Goal: Use online tool/utility: Utilize a website feature to perform a specific function

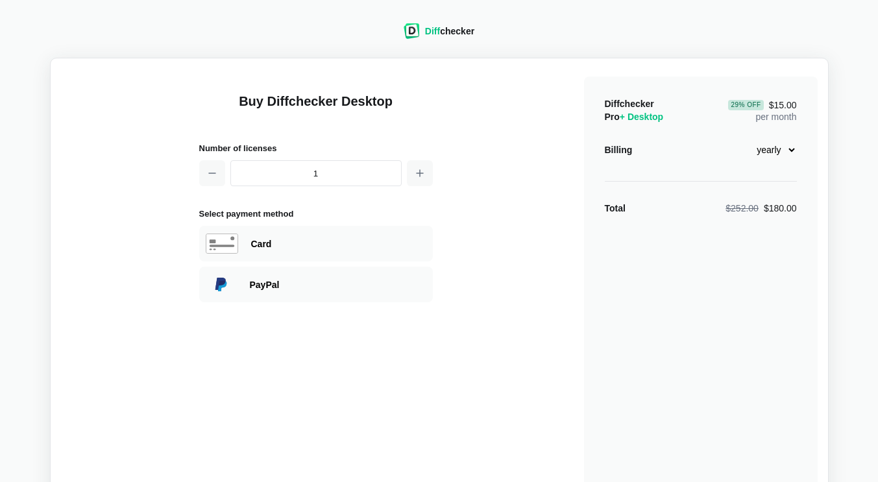
click at [763, 154] on select "monthly yearly" at bounding box center [769, 150] width 56 height 22
select select "desktop-monthly-21"
click at [741, 139] on select "monthly yearly" at bounding box center [769, 150] width 56 height 22
click at [448, 30] on div "Diff checker" at bounding box center [449, 31] width 49 height 13
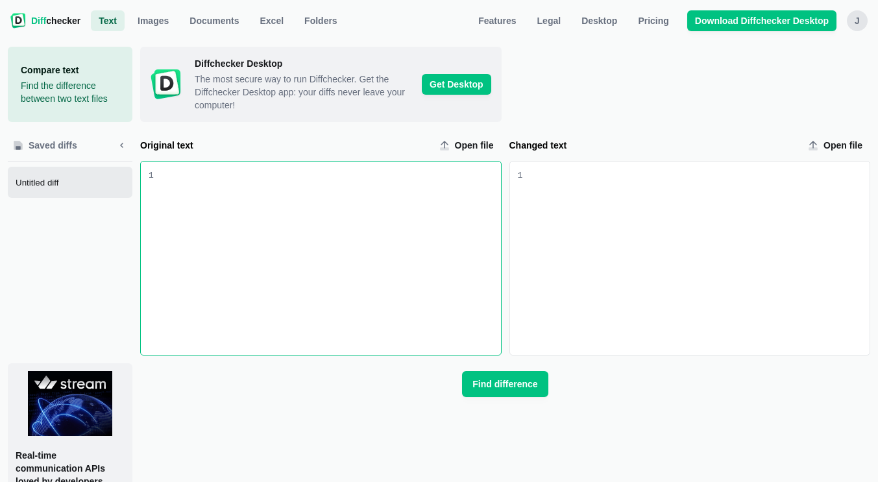
click at [84, 183] on span "Untitled diff" at bounding box center [73, 183] width 114 height 10
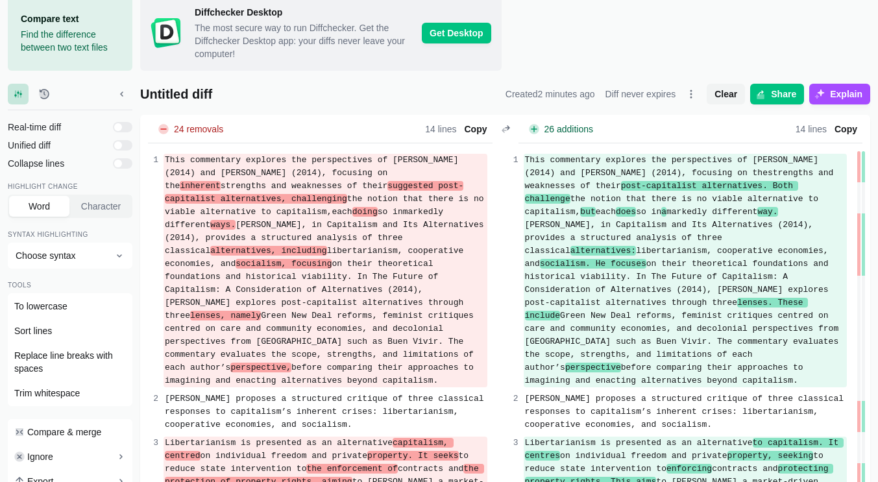
scroll to position [55, 0]
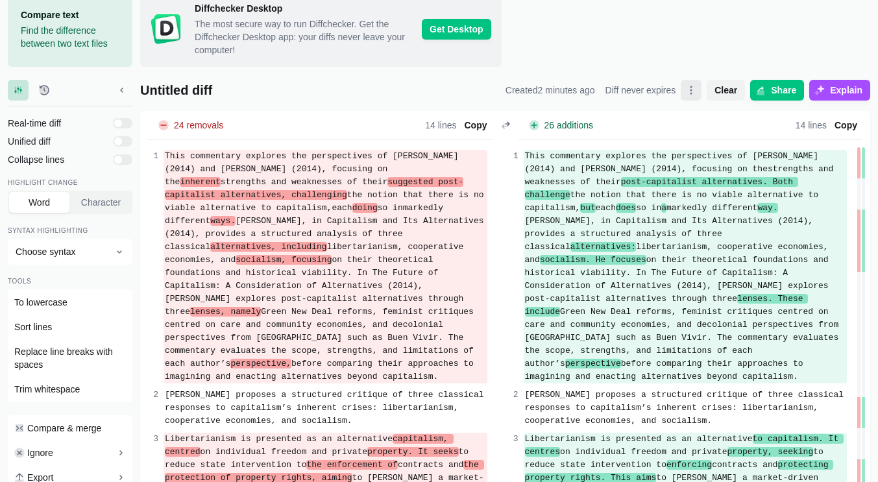
click at [701, 95] on button "Open dropdown" at bounding box center [691, 90] width 21 height 21
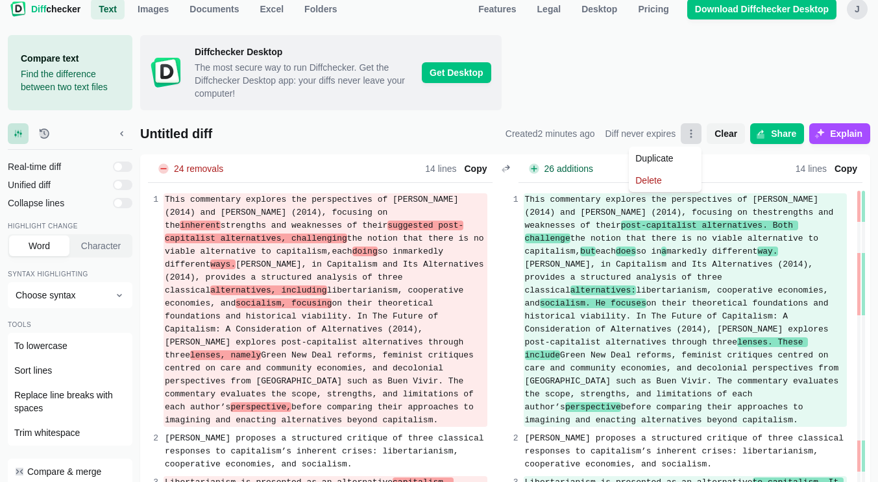
scroll to position [0, 0]
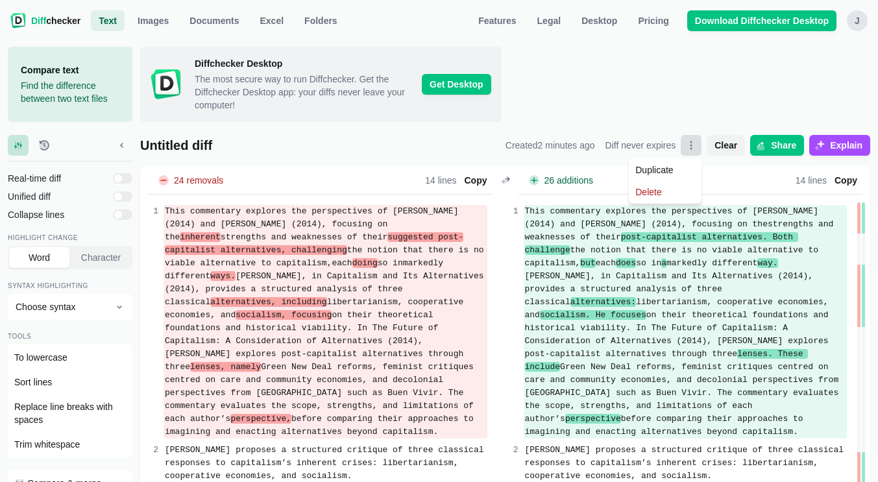
click at [188, 149] on span "Untitled diff" at bounding box center [320, 145] width 360 height 15
click at [688, 151] on button "Open dropdown" at bounding box center [691, 145] width 21 height 21
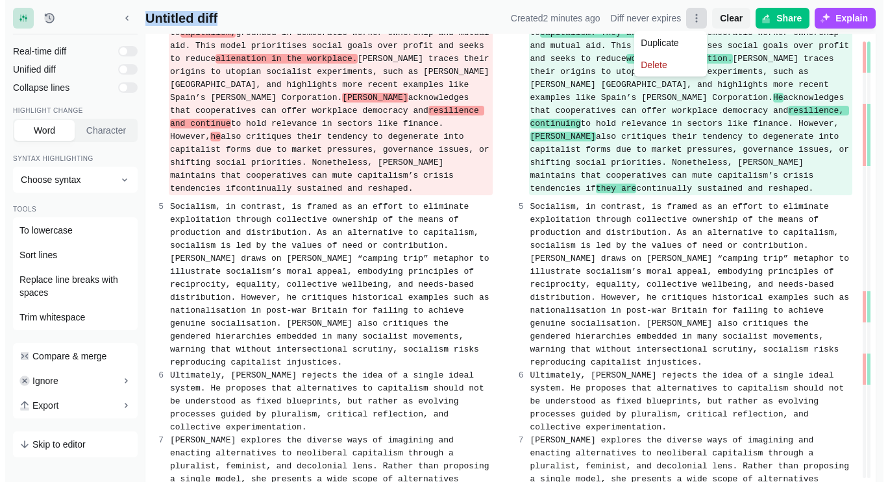
scroll to position [642, 0]
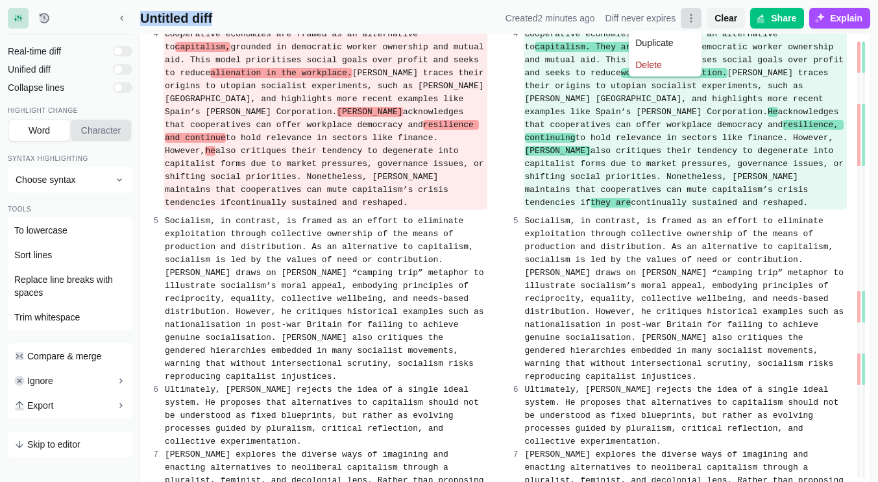
click at [95, 135] on span "Character" at bounding box center [101, 130] width 45 height 13
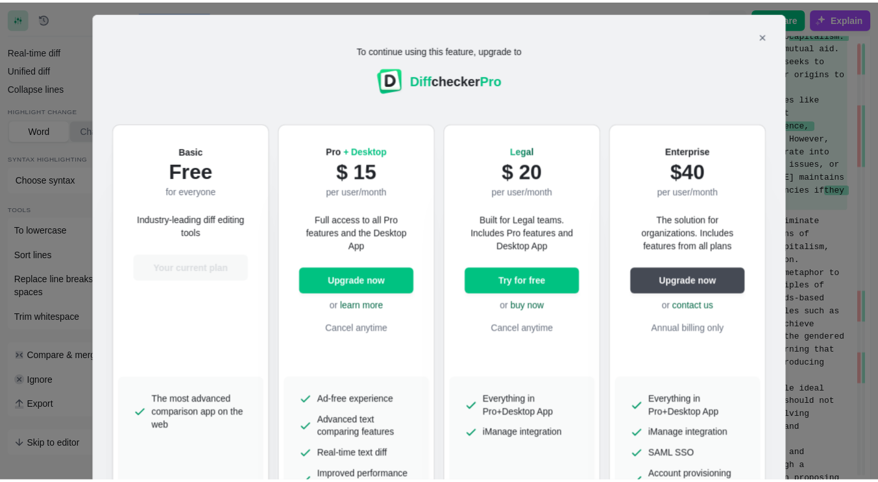
scroll to position [23, 0]
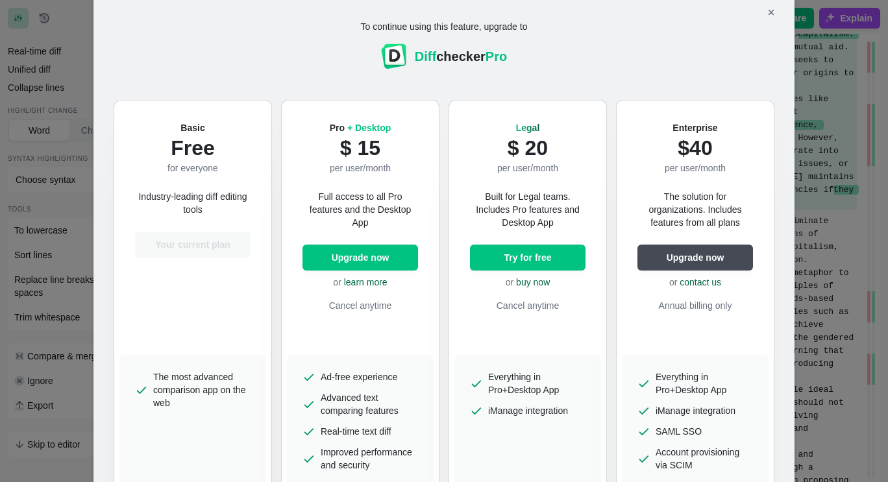
click at [81, 124] on div "To continue using this feature, upgrade to Diff checker Pro Basic Free for ever…" at bounding box center [444, 241] width 888 height 482
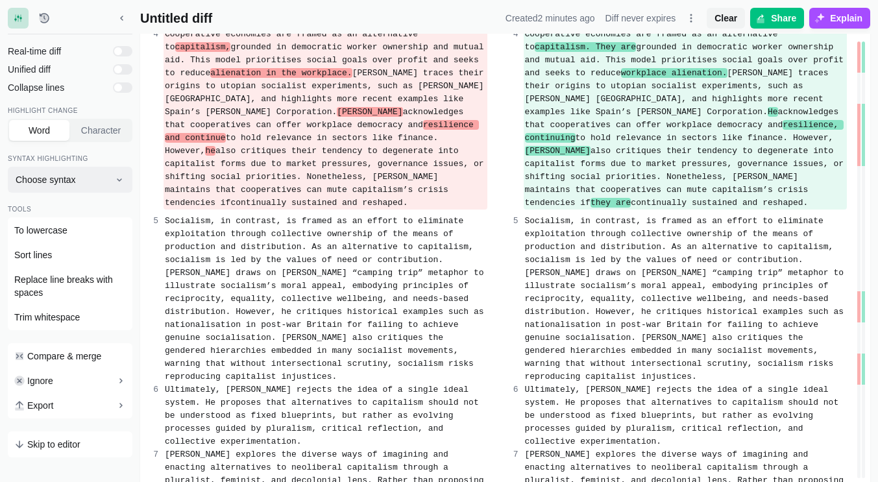
click at [104, 184] on span "Choose syntax" at bounding box center [62, 179] width 93 height 13
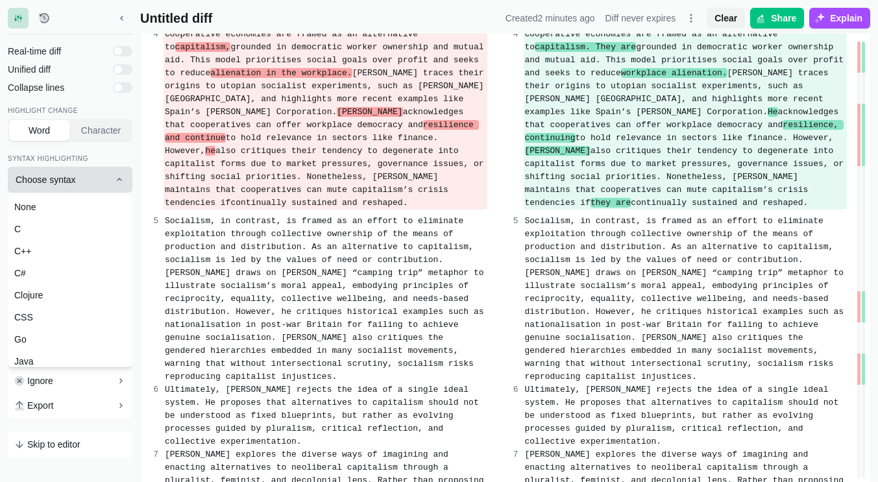
click at [104, 184] on span "Choose syntax" at bounding box center [62, 179] width 93 height 13
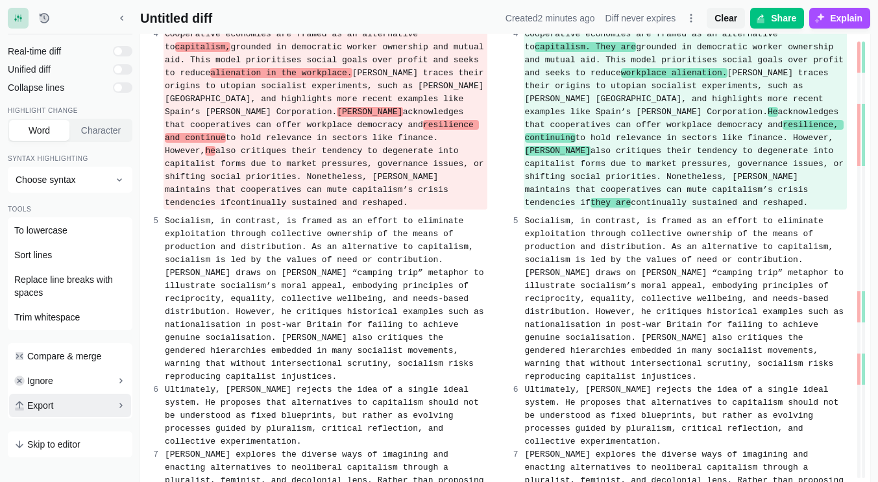
click at [103, 406] on button "Export" at bounding box center [70, 405] width 122 height 23
click at [100, 448] on button "Skip to editor" at bounding box center [70, 444] width 122 height 23
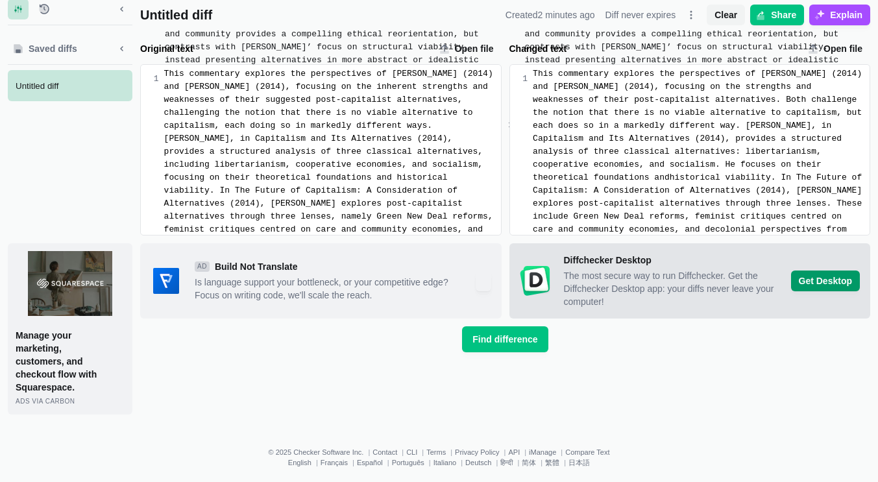
click at [814, 282] on span "Get Desktop" at bounding box center [825, 281] width 69 height 21
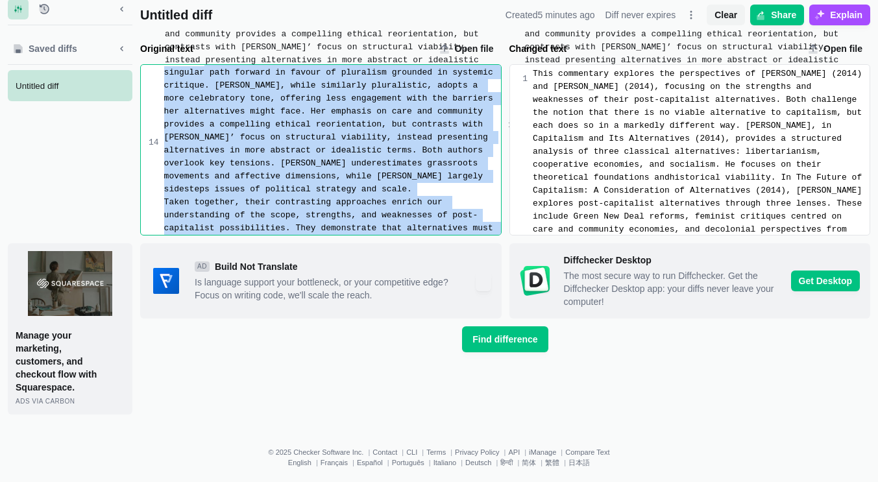
scroll to position [1498, 0]
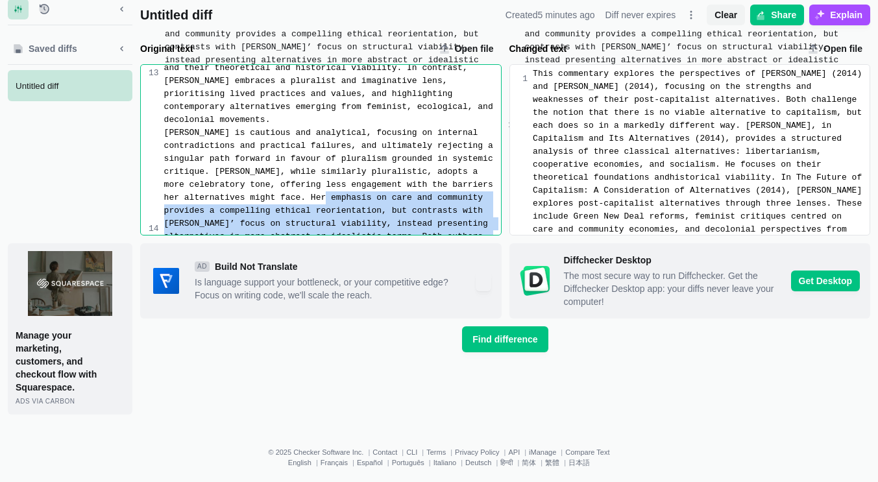
drag, startPoint x: 230, startPoint y: 53, endPoint x: 348, endPoint y: 142, distance: 148.3
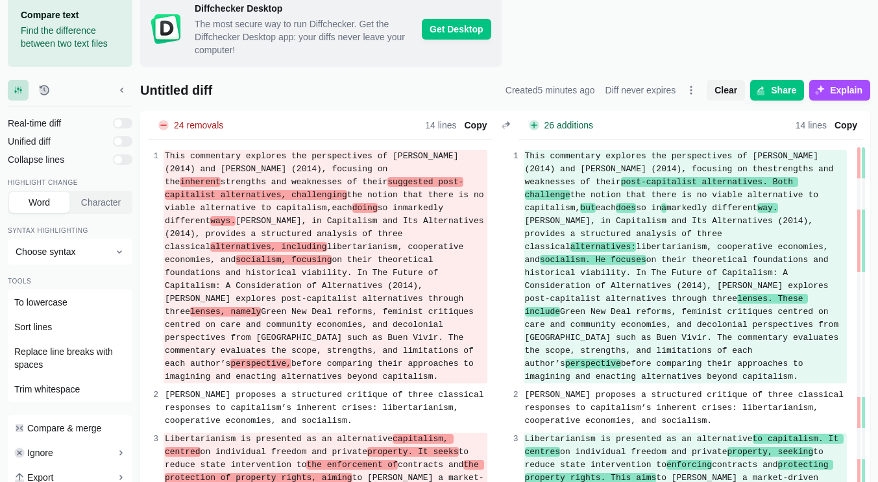
scroll to position [0, 0]
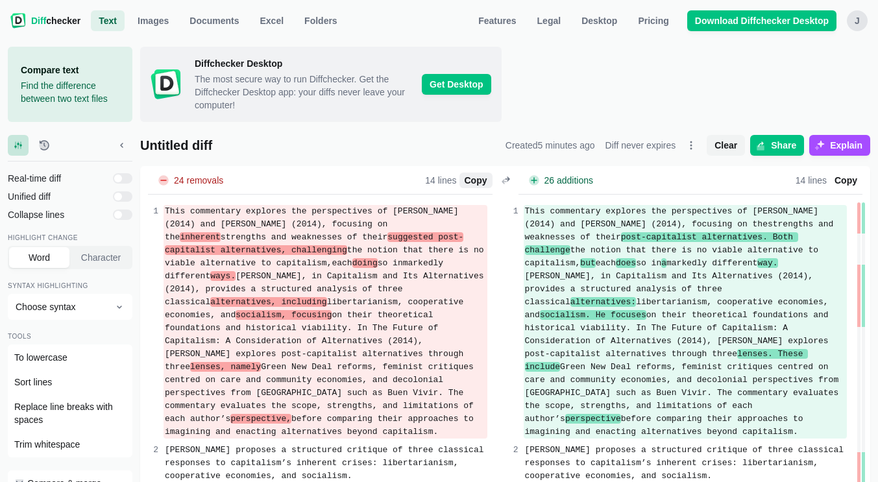
click at [477, 182] on span "Copy" at bounding box center [476, 180] width 28 height 13
click at [696, 146] on icon "Open dropdown" at bounding box center [691, 145] width 10 height 10
click at [842, 182] on span "Copy" at bounding box center [846, 180] width 28 height 13
click at [483, 180] on span "Copy" at bounding box center [476, 180] width 28 height 13
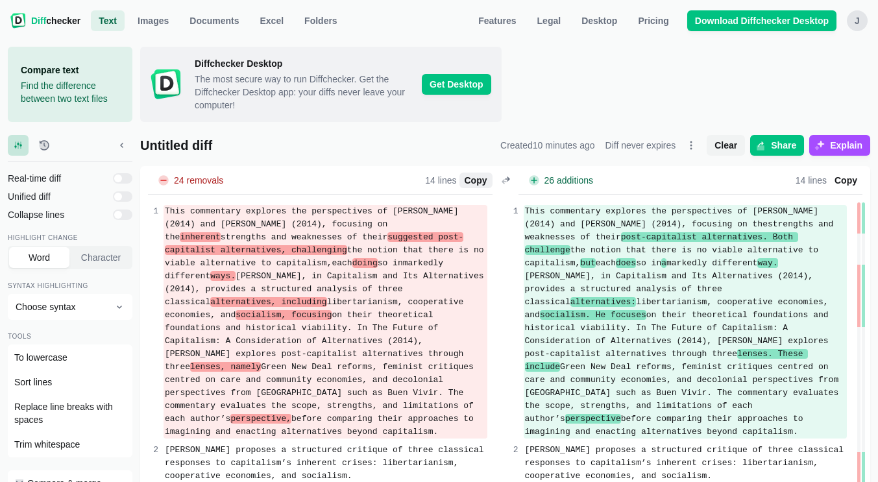
click at [478, 185] on span "Copy" at bounding box center [476, 180] width 28 height 13
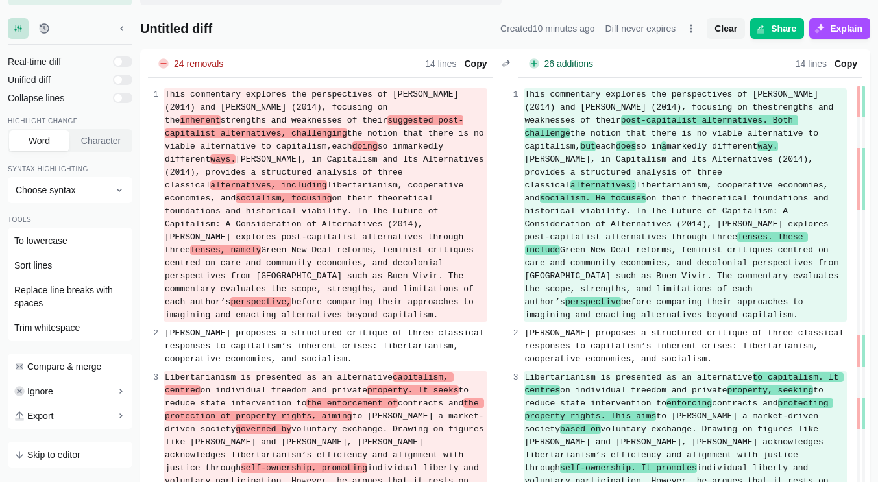
scroll to position [56, 0]
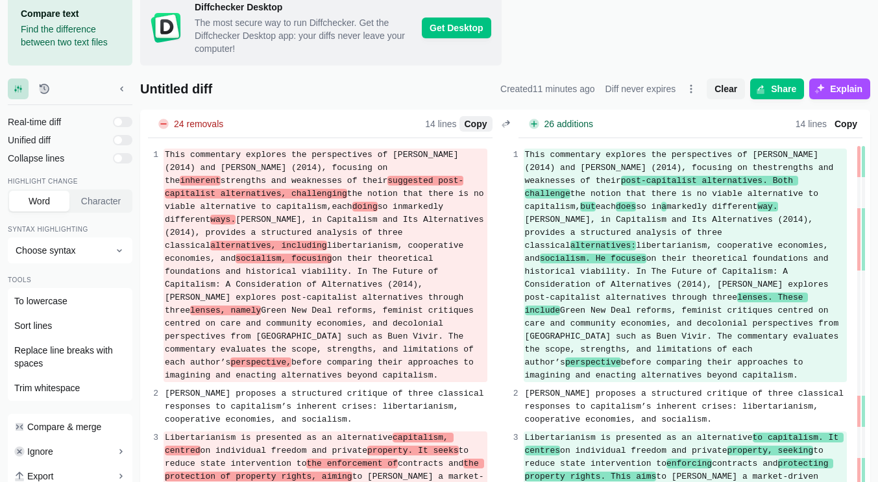
click at [485, 127] on span "Copy" at bounding box center [476, 123] width 28 height 13
click at [851, 123] on span "Copy" at bounding box center [846, 123] width 28 height 13
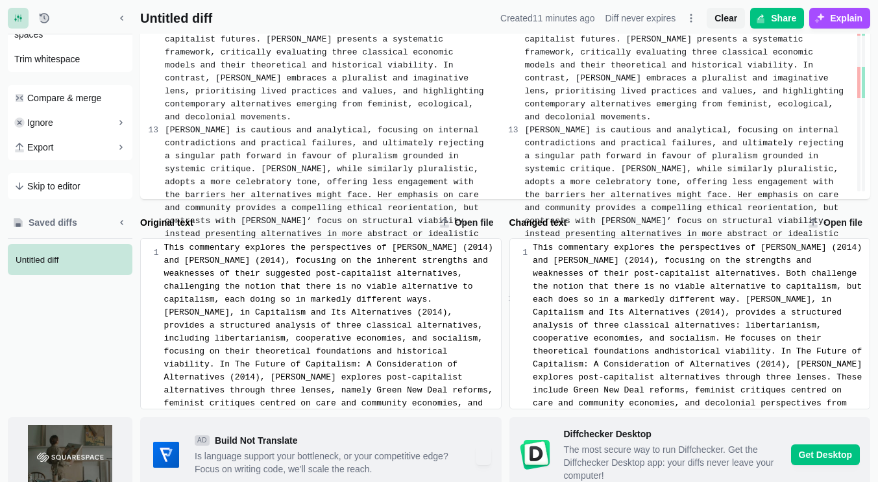
scroll to position [1952, 0]
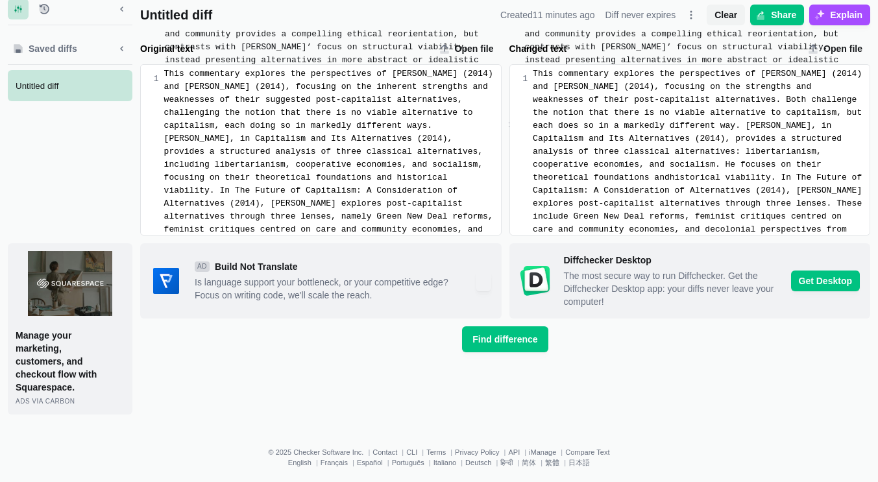
click at [53, 81] on span "Untitled diff" at bounding box center [73, 86] width 114 height 10
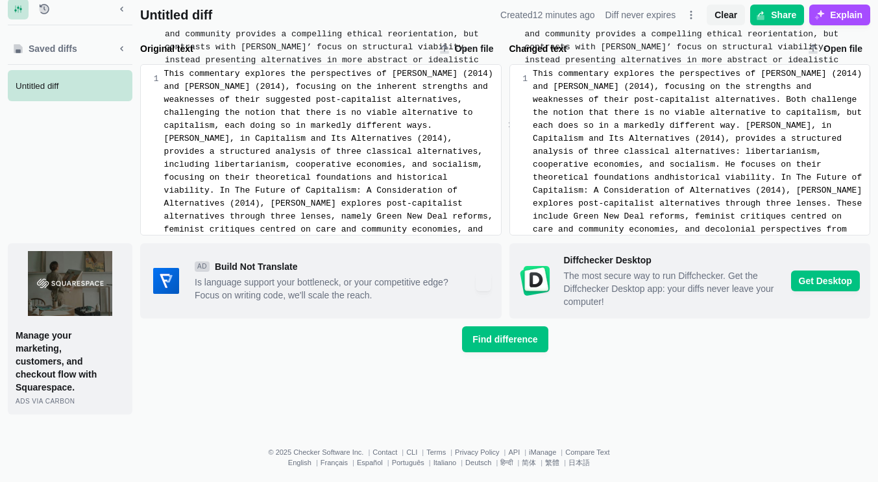
drag, startPoint x: 734, startPoint y: 14, endPoint x: 585, endPoint y: 221, distance: 255.2
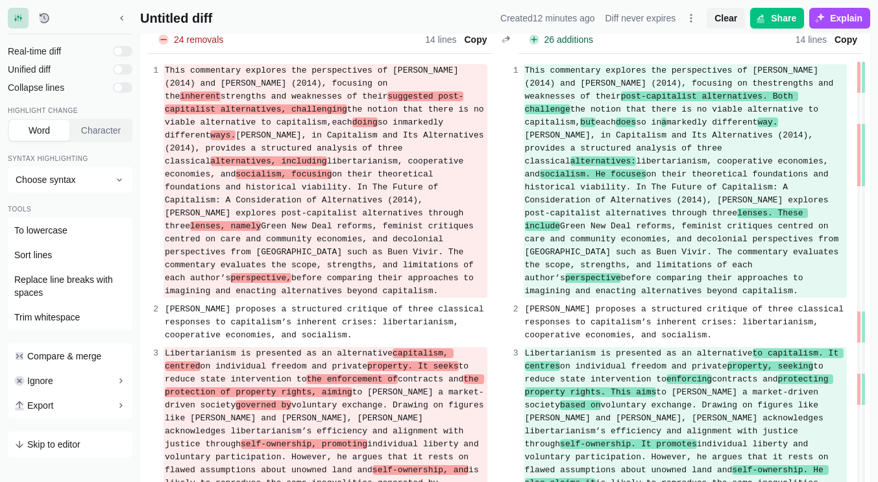
scroll to position [139, 0]
